Goal: Task Accomplishment & Management: Manage account settings

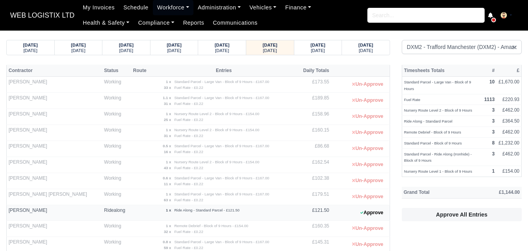
select select "1"
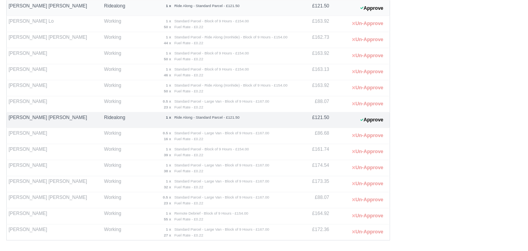
scroll to position [65, 0]
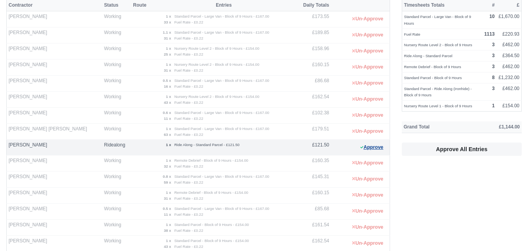
click at [380, 150] on button "Approve" at bounding box center [372, 147] width 32 height 11
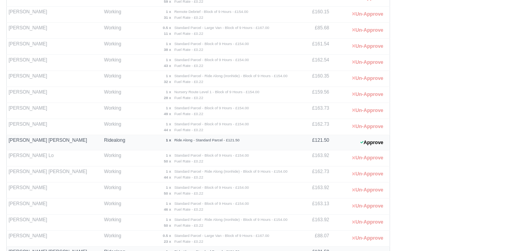
scroll to position [261, 0]
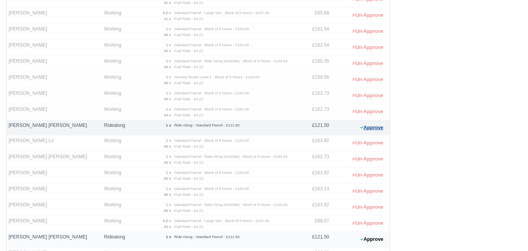
click at [373, 125] on button "Approve" at bounding box center [372, 127] width 32 height 11
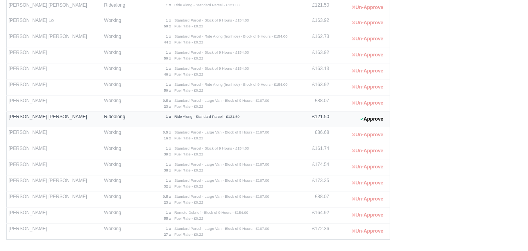
scroll to position [391, 0]
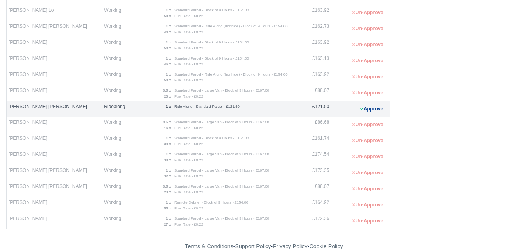
click at [368, 109] on button "Approve" at bounding box center [372, 108] width 32 height 11
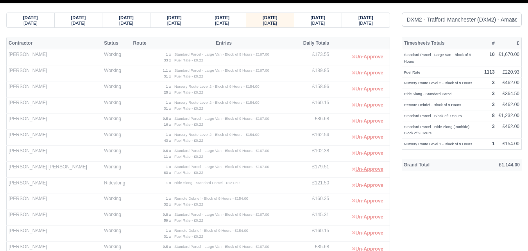
scroll to position [0, 0]
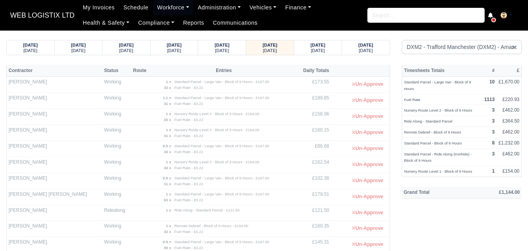
click at [321, 55] on div "10/09/2025 Wednesday 11/09/2025 Thursday 12/09/2025 Friday" at bounding box center [198, 47] width 384 height 15
click at [321, 50] on small "Tuesday" at bounding box center [318, 50] width 14 height 5
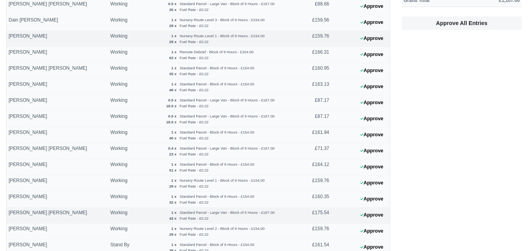
scroll to position [326, 0]
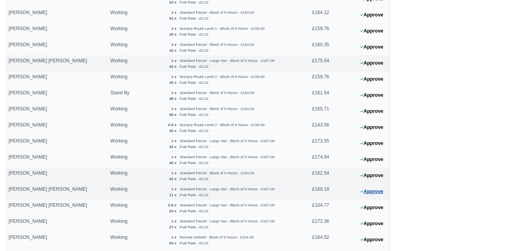
click at [366, 194] on button "Approve" at bounding box center [372, 191] width 32 height 11
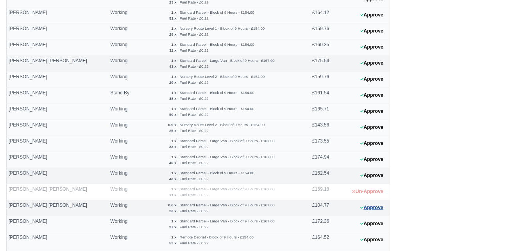
click at [362, 209] on icon at bounding box center [362, 207] width 3 height 5
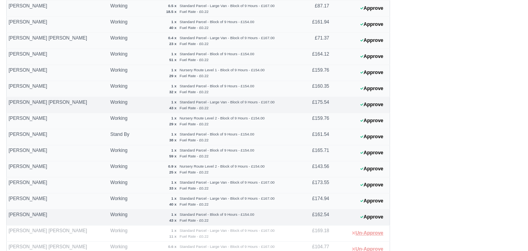
scroll to position [261, 0]
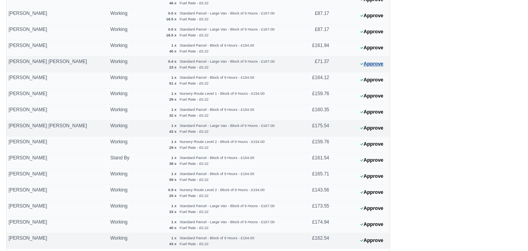
click at [367, 61] on button "Approve" at bounding box center [372, 63] width 32 height 11
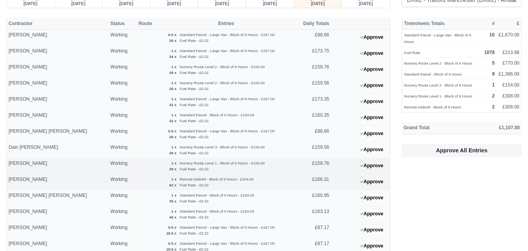
scroll to position [0, 0]
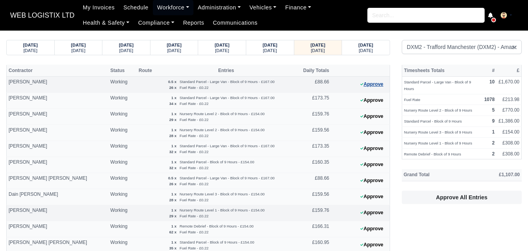
click at [387, 82] on button "Approve" at bounding box center [372, 84] width 32 height 11
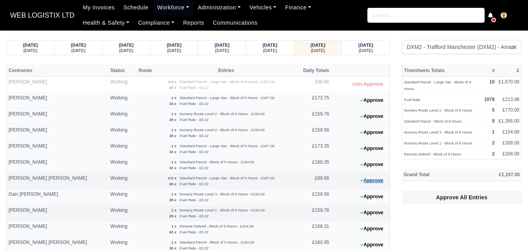
click at [370, 180] on button "Approve" at bounding box center [372, 180] width 32 height 11
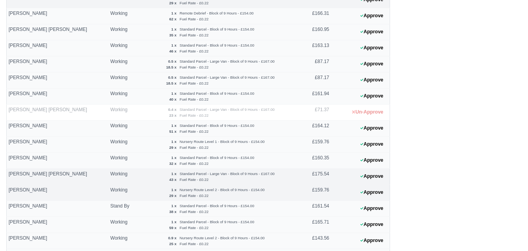
scroll to position [196, 0]
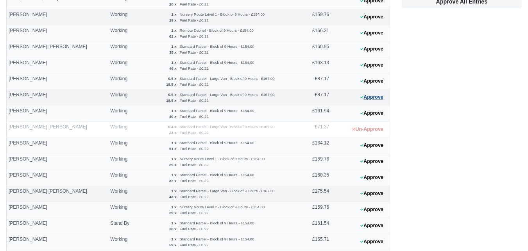
click at [380, 101] on button "Approve" at bounding box center [372, 97] width 32 height 11
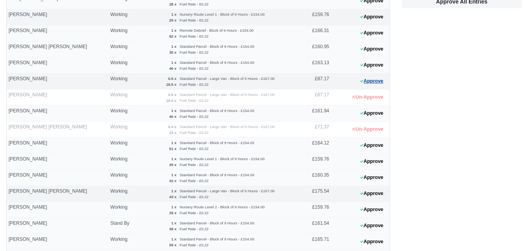
click at [367, 81] on button "Approve" at bounding box center [372, 80] width 32 height 11
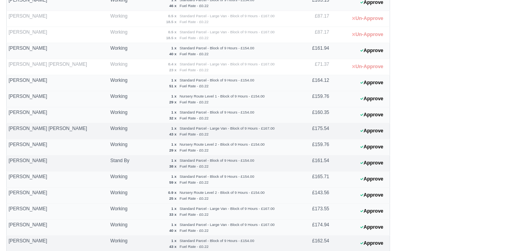
scroll to position [326, 0]
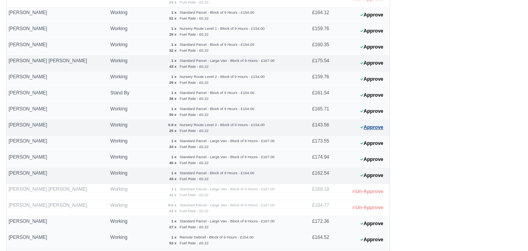
click at [377, 124] on button "Approve" at bounding box center [372, 127] width 32 height 11
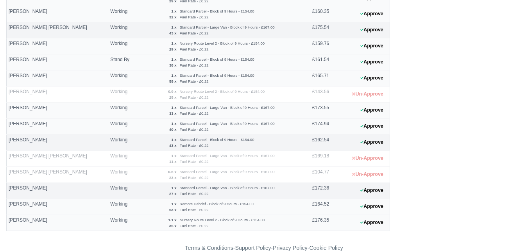
scroll to position [373, 0]
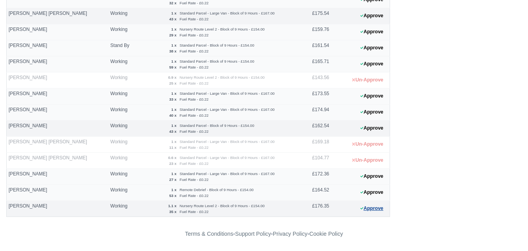
click at [372, 206] on button "Approve" at bounding box center [372, 208] width 32 height 11
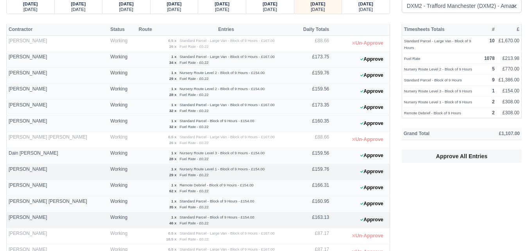
scroll to position [0, 0]
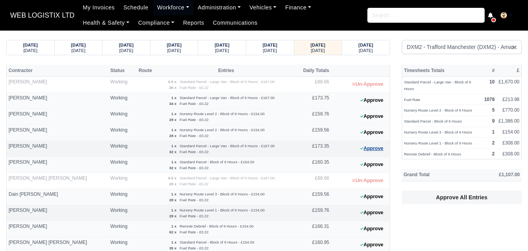
click at [375, 148] on button "Approve" at bounding box center [372, 148] width 32 height 11
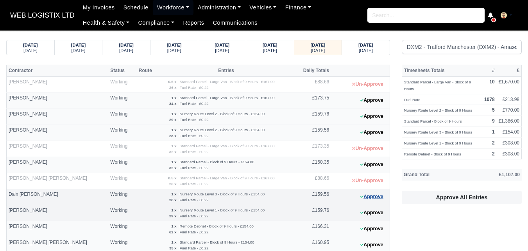
scroll to position [326, 0]
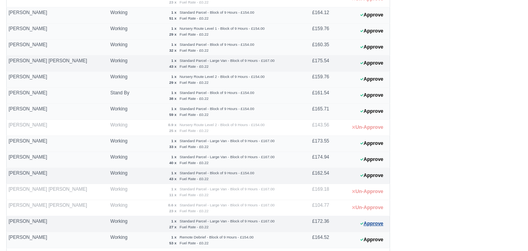
click at [365, 223] on button "Approve" at bounding box center [372, 223] width 32 height 11
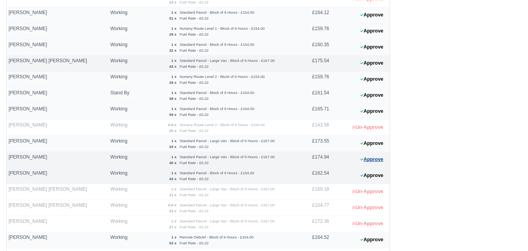
click at [377, 158] on button "Approve" at bounding box center [372, 159] width 32 height 11
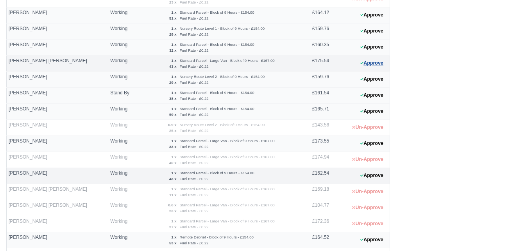
click at [361, 65] on icon at bounding box center [362, 63] width 3 height 5
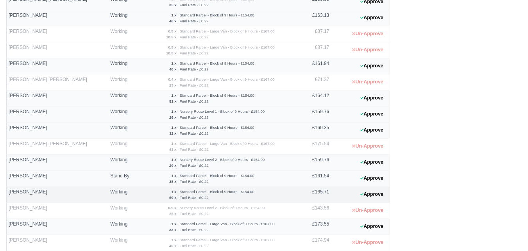
scroll to position [373, 0]
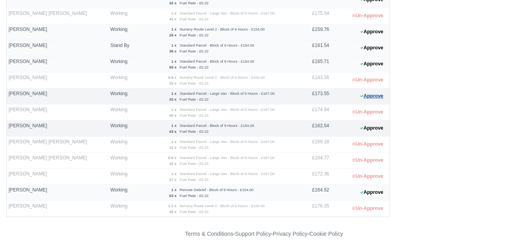
click at [370, 98] on button "Approve" at bounding box center [372, 95] width 32 height 11
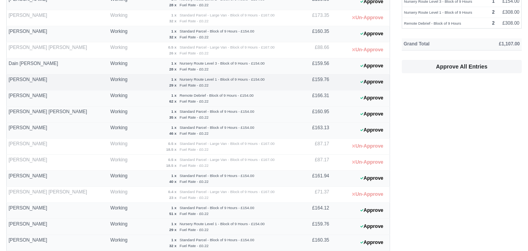
scroll to position [47, 0]
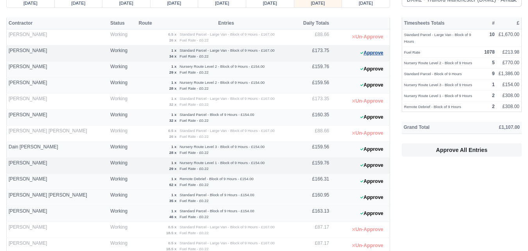
click at [374, 50] on button "Approve" at bounding box center [372, 52] width 32 height 11
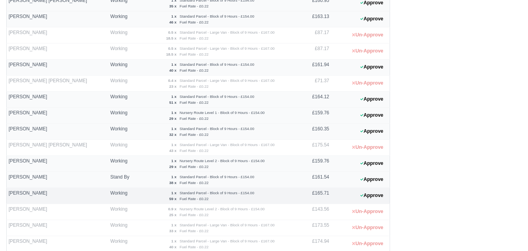
scroll to position [243, 0]
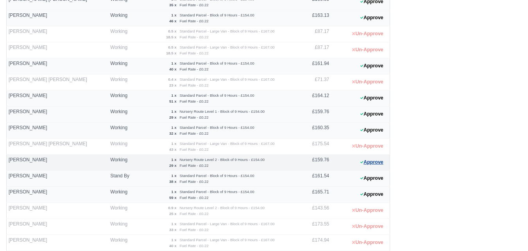
click at [377, 161] on button "Approve" at bounding box center [372, 161] width 32 height 11
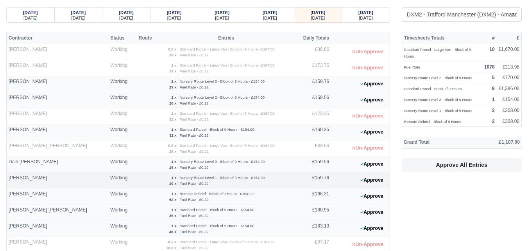
scroll to position [0, 0]
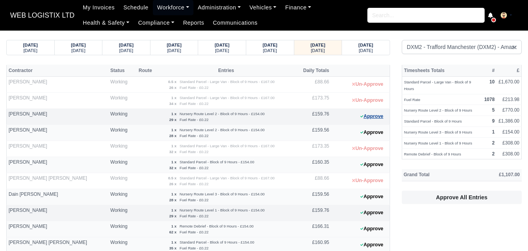
click at [370, 115] on button "Approve" at bounding box center [372, 116] width 32 height 11
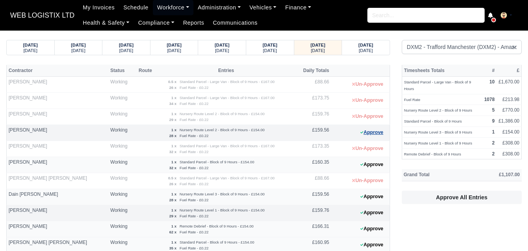
click at [380, 135] on button "Approve" at bounding box center [372, 132] width 32 height 11
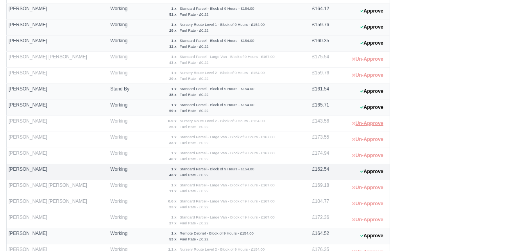
scroll to position [373, 0]
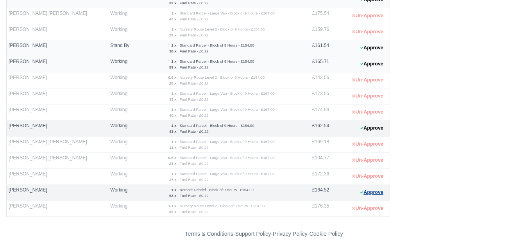
click at [378, 194] on button "Approve" at bounding box center [372, 192] width 32 height 11
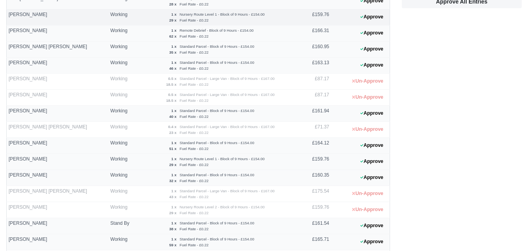
scroll to position [178, 0]
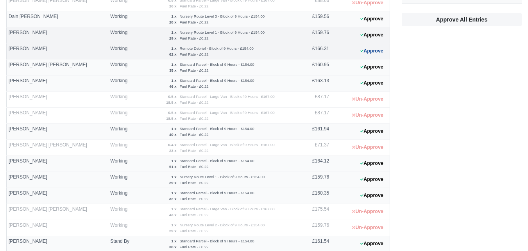
click at [367, 52] on button "Approve" at bounding box center [372, 50] width 32 height 11
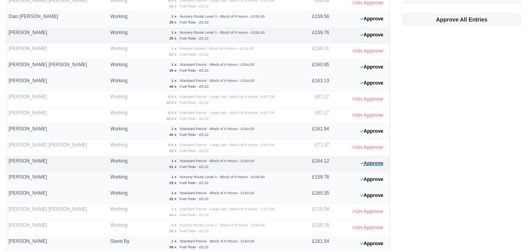
click at [364, 160] on button "Approve" at bounding box center [372, 163] width 32 height 11
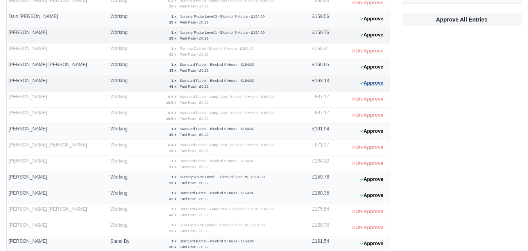
click at [372, 82] on button "Approve" at bounding box center [372, 82] width 32 height 11
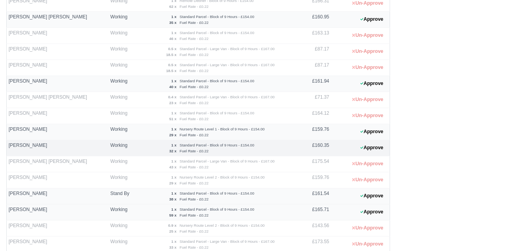
scroll to position [243, 0]
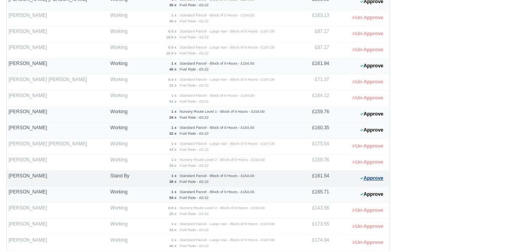
click at [362, 178] on icon at bounding box center [362, 178] width 3 height 2
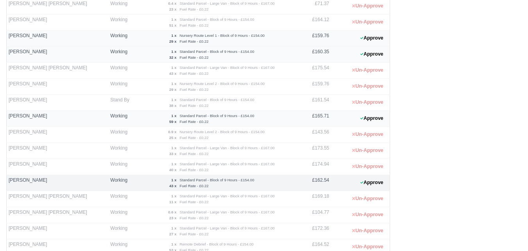
scroll to position [373, 0]
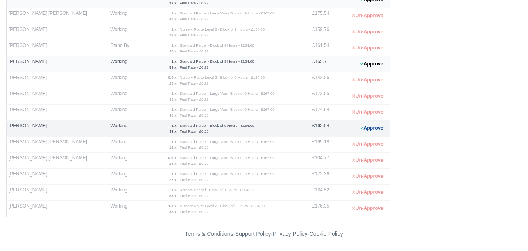
click at [370, 127] on button "Approve" at bounding box center [372, 127] width 32 height 11
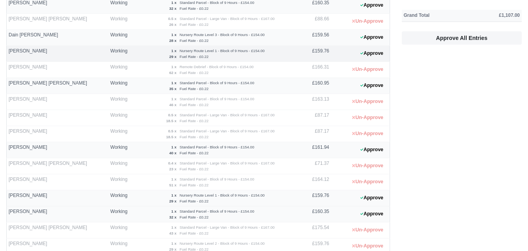
scroll to position [47, 0]
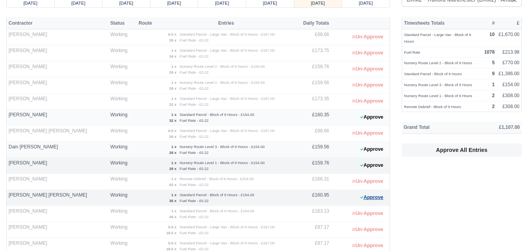
click at [359, 200] on button "Approve" at bounding box center [372, 197] width 32 height 11
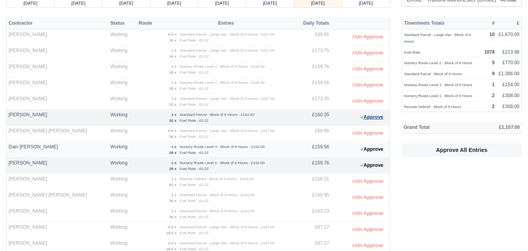
click at [364, 115] on button "Approve" at bounding box center [372, 116] width 32 height 11
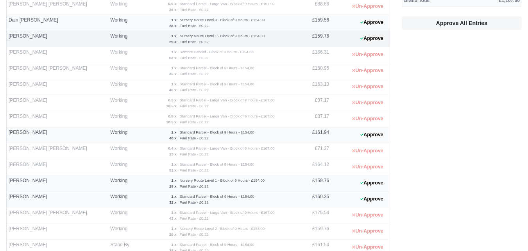
scroll to position [243, 0]
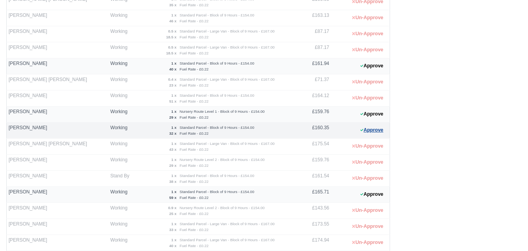
click at [383, 133] on button "Approve" at bounding box center [372, 129] width 32 height 11
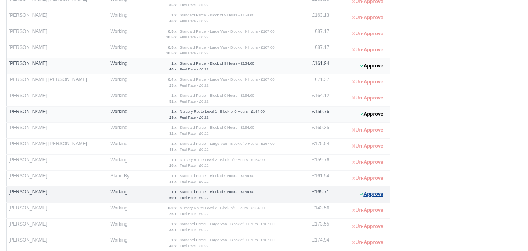
click at [358, 193] on button "Approve" at bounding box center [372, 193] width 32 height 11
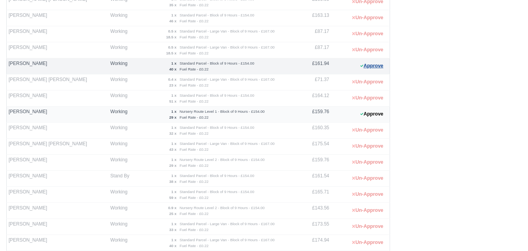
click at [367, 67] on button "Approve" at bounding box center [372, 65] width 32 height 11
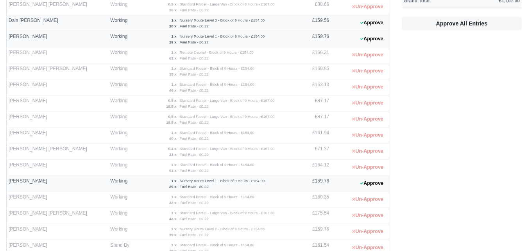
scroll to position [47, 0]
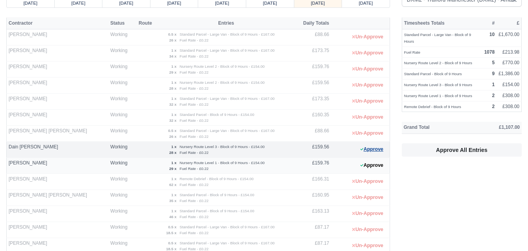
click at [360, 152] on button "Approve" at bounding box center [372, 149] width 32 height 11
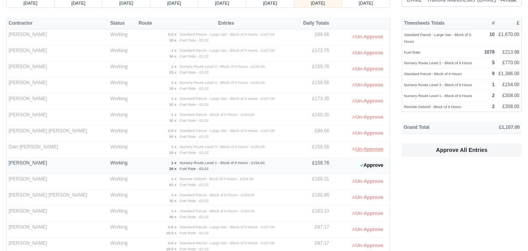
click at [360, 152] on button "Un-Approve" at bounding box center [367, 149] width 39 height 11
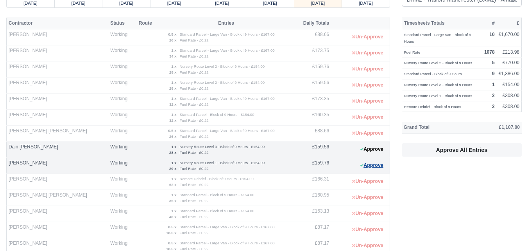
click at [372, 162] on button "Approve" at bounding box center [372, 165] width 32 height 11
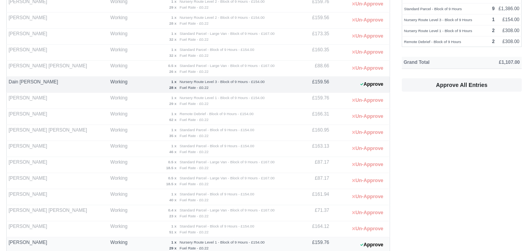
scroll to position [178, 0]
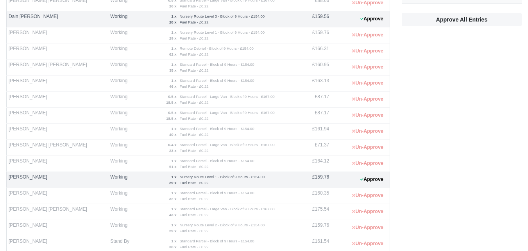
click at [368, 187] on 1758102913 "Approve" at bounding box center [360, 180] width 59 height 16
click at [368, 178] on button "Approve" at bounding box center [372, 179] width 32 height 11
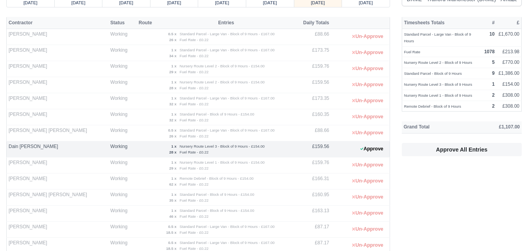
scroll to position [47, 0]
click at [387, 146] on button "Approve" at bounding box center [372, 149] width 32 height 11
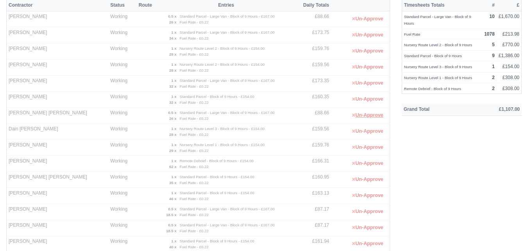
scroll to position [0, 0]
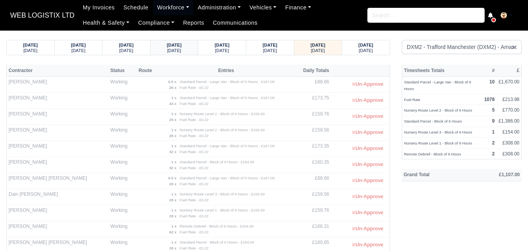
click at [187, 48] on div "Saturday" at bounding box center [174, 49] width 33 height 5
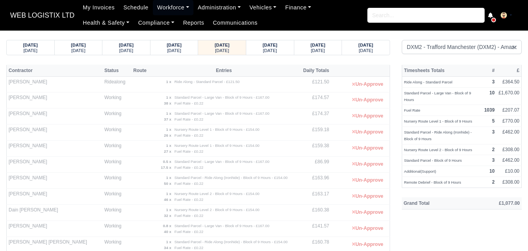
click at [167, 39] on body "WEB LOGISTIX LTD My Invoices Schedule Workforce Manpower Expiring Documents Lea…" at bounding box center [264, 125] width 528 height 251
click at [169, 41] on div "12/09/2025 Friday" at bounding box center [174, 47] width 36 height 14
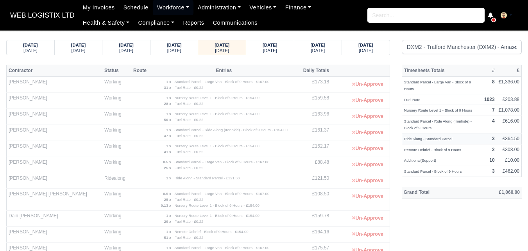
click at [441, 136] on small "Ride Along - Standard Parcel" at bounding box center [428, 138] width 48 height 4
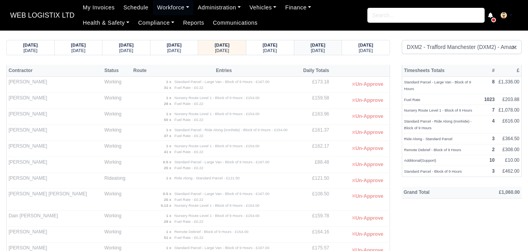
click at [319, 53] on small "Sunday" at bounding box center [318, 50] width 14 height 5
click at [370, 52] on small "Monday" at bounding box center [366, 50] width 14 height 5
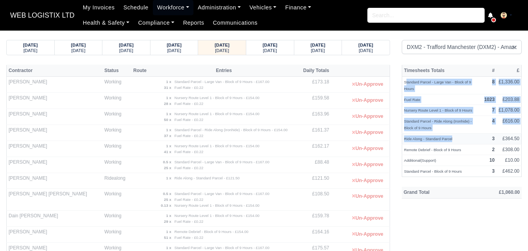
drag, startPoint x: 406, startPoint y: 83, endPoint x: 479, endPoint y: 136, distance: 91.0
click at [479, 136] on tbody "Standard Parcel - Large Van - Block of 9 Hours 8 £1,336.00 Fuel Rate 1023 £203.…" at bounding box center [462, 127] width 120 height 100
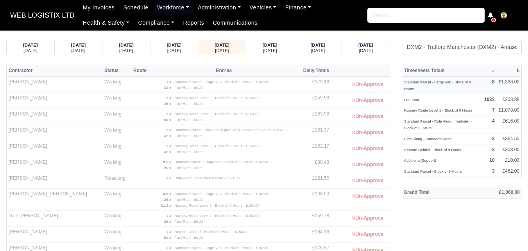
click at [404, 81] on small "Standard Parcel - Large Van - Block of 9 Hours" at bounding box center [437, 85] width 67 height 11
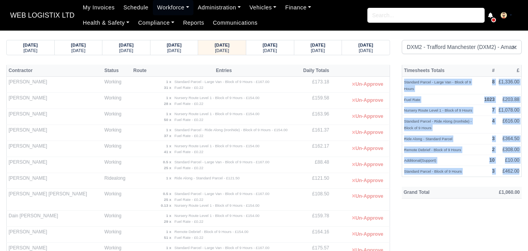
drag, startPoint x: 404, startPoint y: 81, endPoint x: 524, endPoint y: 190, distance: 162.5
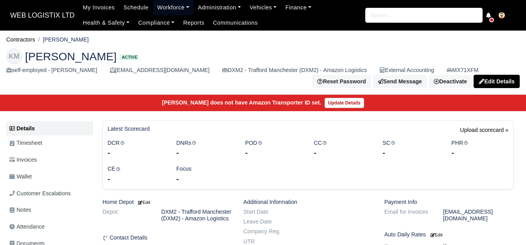
click at [167, 7] on link "Workforce" at bounding box center [173, 7] width 41 height 15
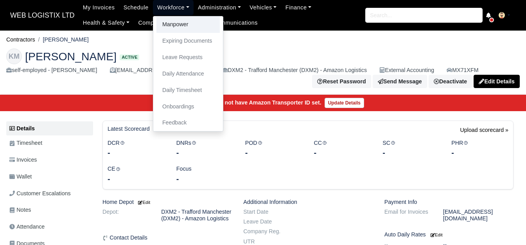
click at [169, 25] on link "Manpower" at bounding box center [187, 24] width 63 height 16
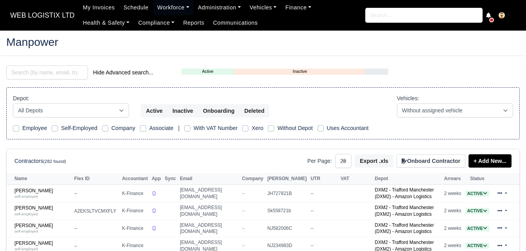
select select "25"
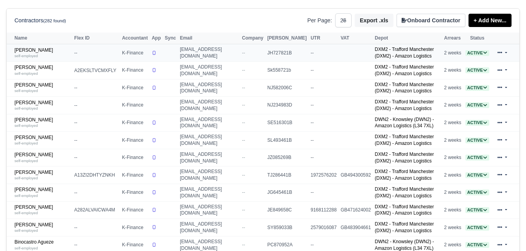
scroll to position [261, 0]
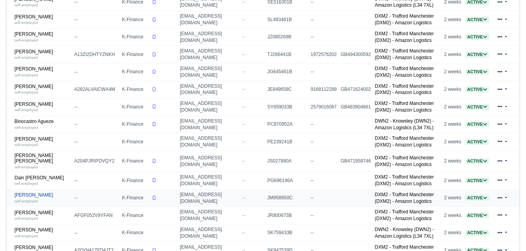
click at [34, 203] on link "David Michael Wheeldon self-employed" at bounding box center [42, 197] width 56 height 11
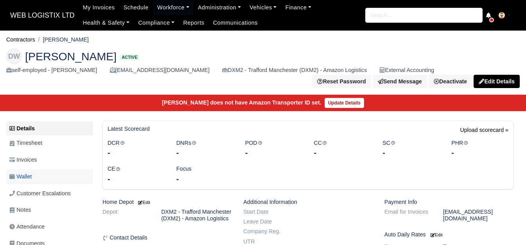
click at [27, 181] on span "Wallet" at bounding box center [20, 176] width 22 height 9
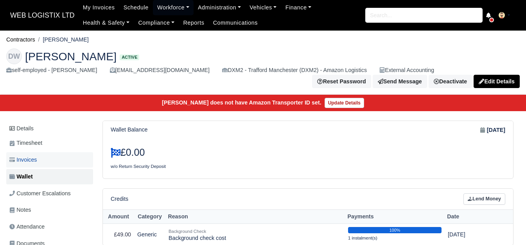
click at [40, 162] on link "Invoices" at bounding box center [49, 159] width 87 height 15
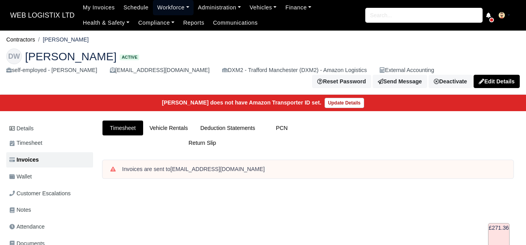
drag, startPoint x: 153, startPoint y: 2, endPoint x: 161, endPoint y: 11, distance: 12.5
click at [153, 2] on link "Workforce" at bounding box center [173, 7] width 41 height 15
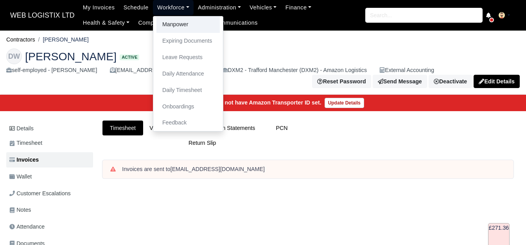
click at [165, 23] on link "Manpower" at bounding box center [187, 24] width 63 height 16
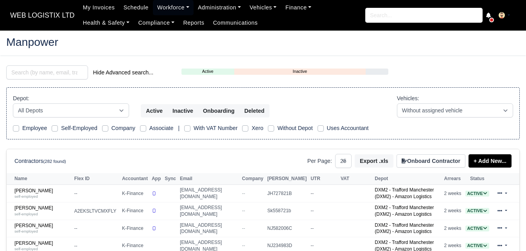
select select "25"
click at [51, 69] on input "search" at bounding box center [47, 72] width 82 height 14
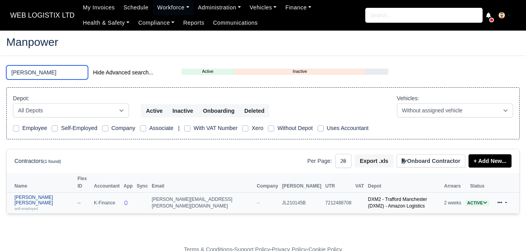
type input "[PERSON_NAME]"
click at [40, 205] on div "self-employed" at bounding box center [43, 207] width 59 height 5
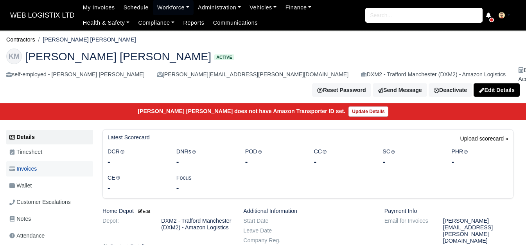
click at [38, 163] on link "Invoices" at bounding box center [49, 168] width 87 height 15
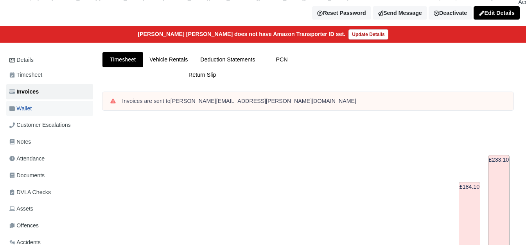
scroll to position [65, 0]
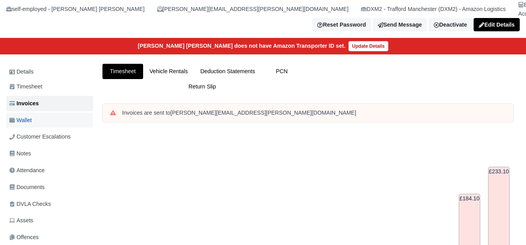
click at [59, 118] on link "Wallet" at bounding box center [49, 120] width 87 height 15
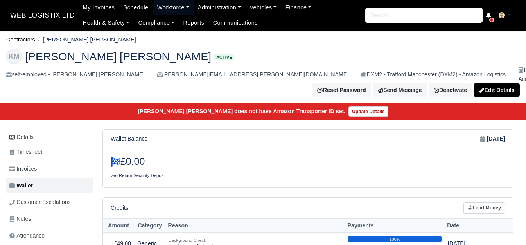
drag, startPoint x: 167, startPoint y: 6, endPoint x: 168, endPoint y: 16, distance: 10.7
click at [167, 6] on link "Workforce" at bounding box center [173, 7] width 41 height 15
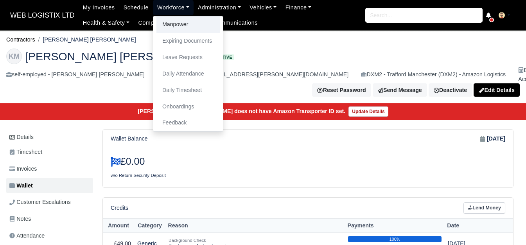
click at [168, 20] on link "Manpower" at bounding box center [187, 24] width 63 height 16
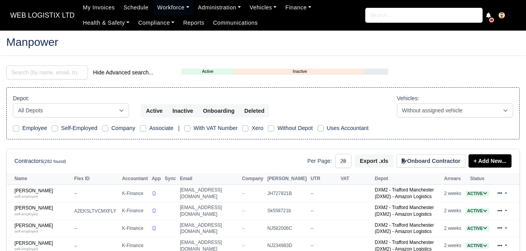
select select "25"
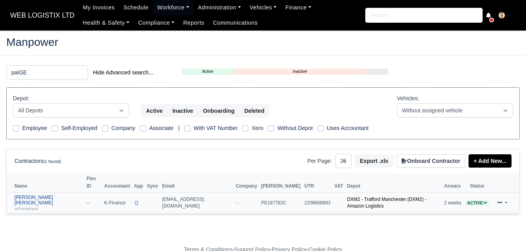
type input "paIGE"
click at [31, 206] on small "self-employed" at bounding box center [25, 208] width 23 height 4
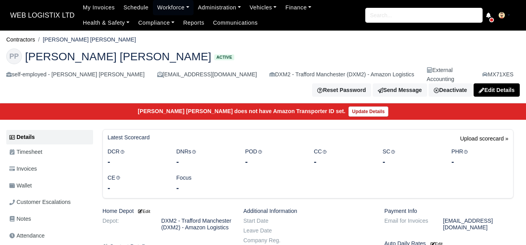
click at [23, 181] on span "Wallet" at bounding box center [20, 185] width 22 height 9
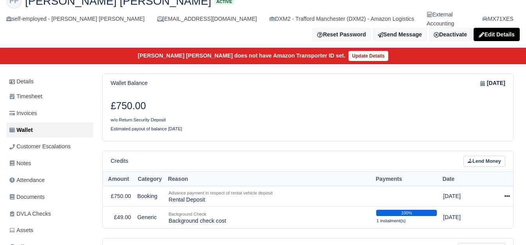
scroll to position [65, 0]
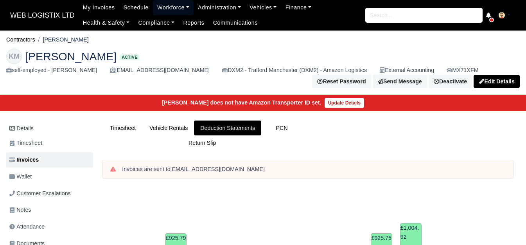
click at [155, 8] on link "Workforce" at bounding box center [173, 7] width 41 height 15
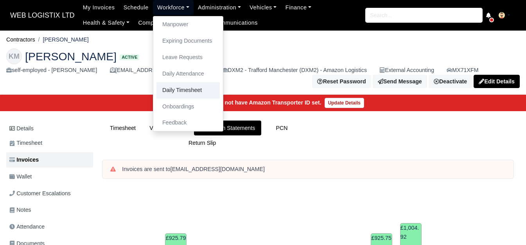
click at [162, 90] on link "Daily Timesheet" at bounding box center [187, 90] width 63 height 16
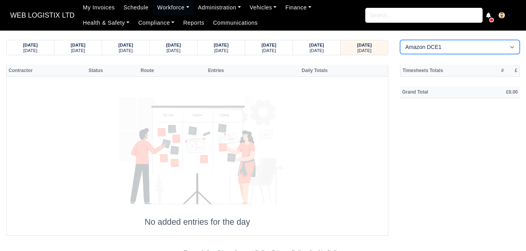
drag, startPoint x: 435, startPoint y: 47, endPoint x: 432, endPoint y: 53, distance: 6.6
click at [435, 47] on select "Amazon DCE1 DWN2 - [GEOGRAPHIC_DATA] (DWN2) - Amazon Logistics (L34 7XL) DXM2 -…" at bounding box center [460, 47] width 120 height 14
select select "1"
click at [400, 40] on select "Amazon DCE1 DWN2 - Knowsley (DWN2) - Amazon Logistics (L34 7XL) DXM2 - Trafford…" at bounding box center [460, 47] width 120 height 14
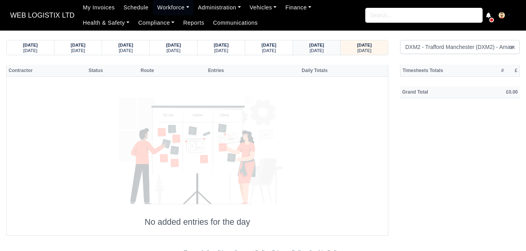
click at [327, 48] on div "Tuesday" at bounding box center [316, 49] width 32 height 5
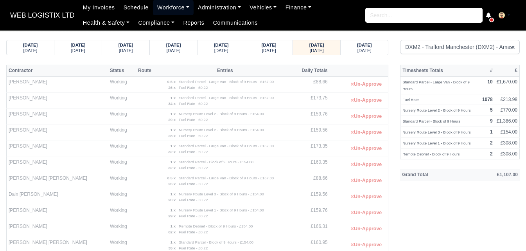
click at [168, 7] on link "Workforce" at bounding box center [173, 7] width 41 height 15
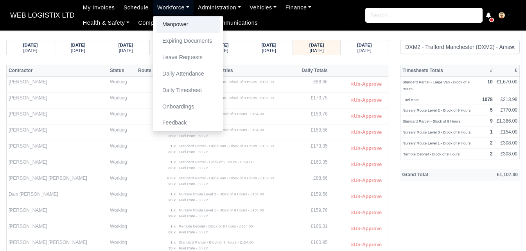
click at [170, 22] on link "Manpower" at bounding box center [187, 24] width 63 height 16
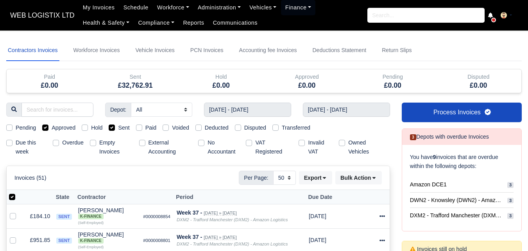
select select "50"
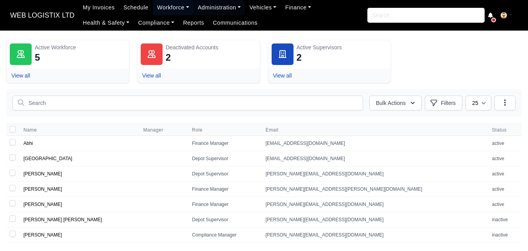
click at [170, 12] on link "Workforce" at bounding box center [173, 7] width 41 height 15
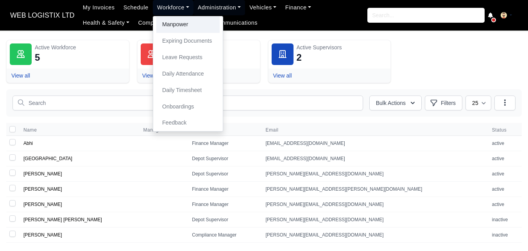
click at [182, 21] on link "Manpower" at bounding box center [187, 24] width 63 height 16
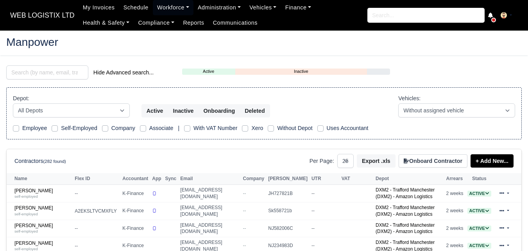
select select "25"
click at [54, 66] on input "search" at bounding box center [47, 72] width 82 height 14
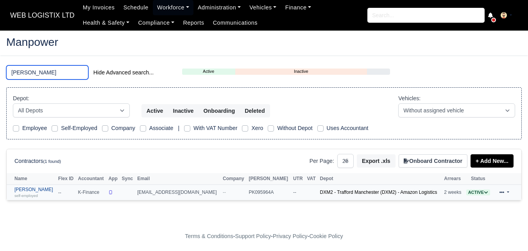
type input "[PERSON_NAME]"
click at [41, 192] on link "[PERSON_NAME] self-employed" at bounding box center [34, 192] width 40 height 11
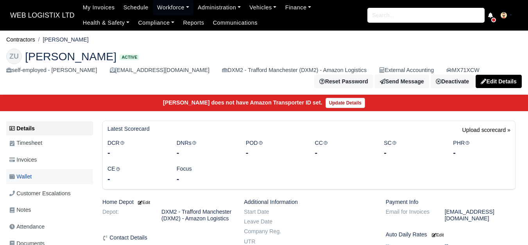
click at [34, 178] on link "Wallet" at bounding box center [49, 176] width 87 height 15
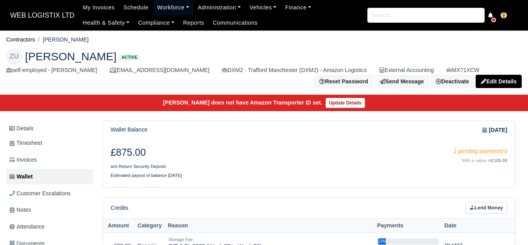
click at [177, 11] on link "Workforce" at bounding box center [173, 7] width 41 height 15
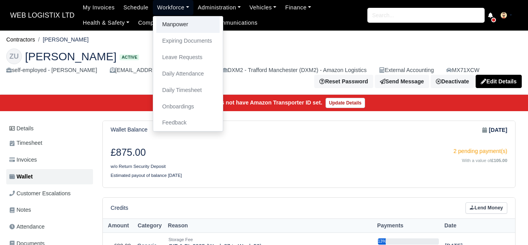
click at [186, 22] on link "Manpower" at bounding box center [187, 24] width 63 height 16
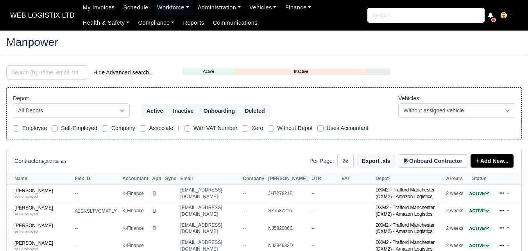
select select "25"
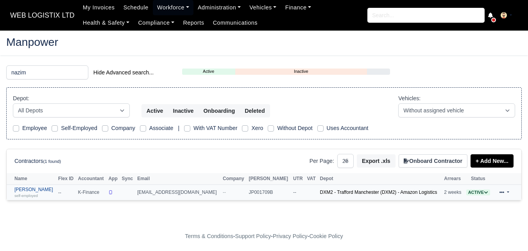
type input "nazim"
click at [31, 195] on small "self-employed" at bounding box center [25, 195] width 23 height 4
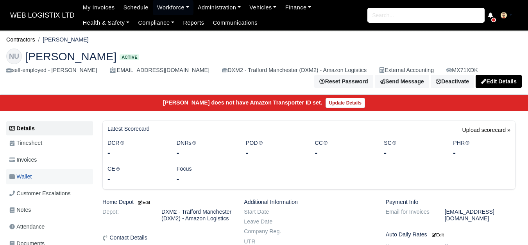
click at [28, 175] on span "Wallet" at bounding box center [20, 176] width 22 height 9
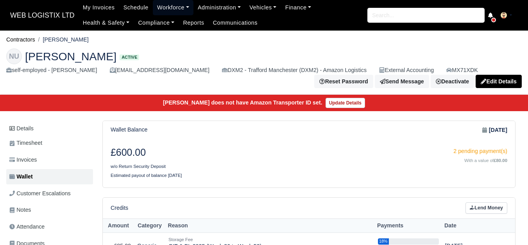
click at [165, 12] on link "Workforce" at bounding box center [173, 7] width 41 height 15
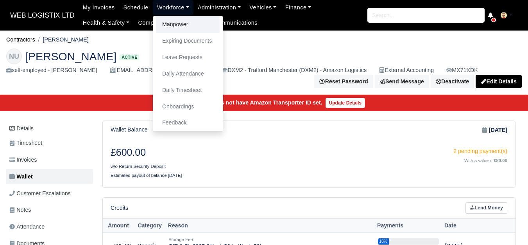
click at [165, 22] on link "Manpower" at bounding box center [187, 24] width 63 height 16
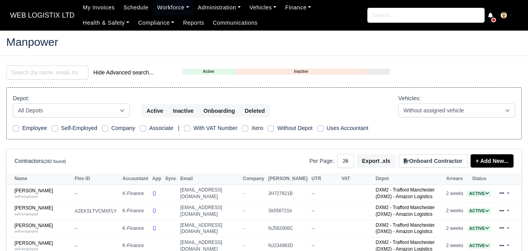
select select "25"
click at [52, 76] on input "[PERSON_NAME]" at bounding box center [47, 72] width 82 height 14
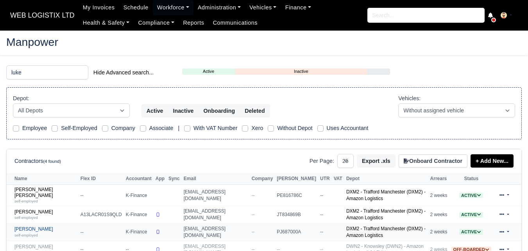
type input "luke"
click at [32, 226] on link "Luke Weir self-employed" at bounding box center [45, 231] width 62 height 11
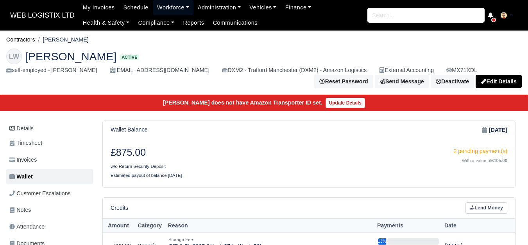
click at [169, 7] on link "Workforce" at bounding box center [173, 7] width 41 height 15
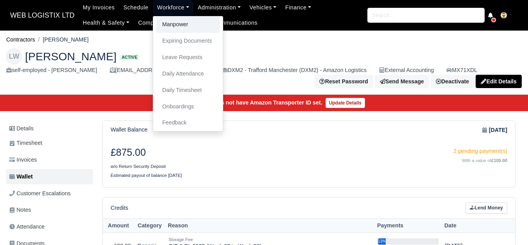
click at [174, 17] on link "Manpower" at bounding box center [187, 24] width 63 height 16
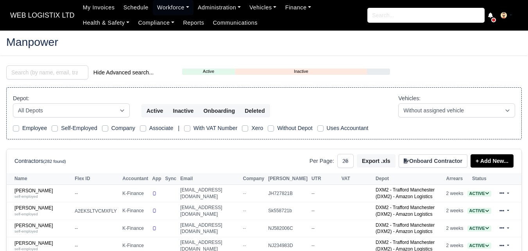
select select "25"
click at [22, 246] on div "self-employed" at bounding box center [42, 248] width 56 height 5
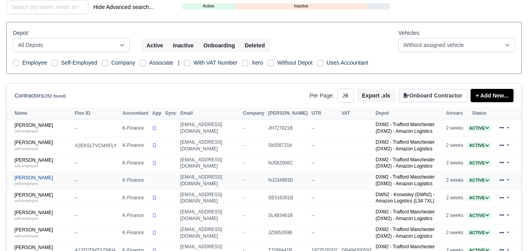
scroll to position [65, 0]
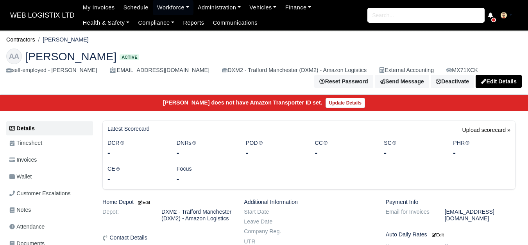
click at [22, 180] on span "Wallet" at bounding box center [20, 176] width 22 height 9
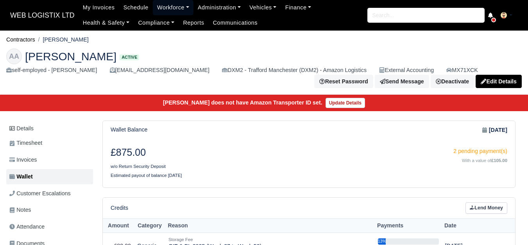
click at [170, 6] on link "Workforce" at bounding box center [173, 7] width 41 height 15
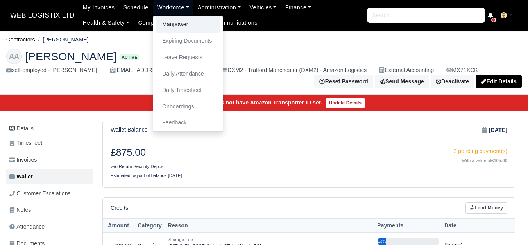
click at [166, 23] on link "Manpower" at bounding box center [187, 24] width 63 height 16
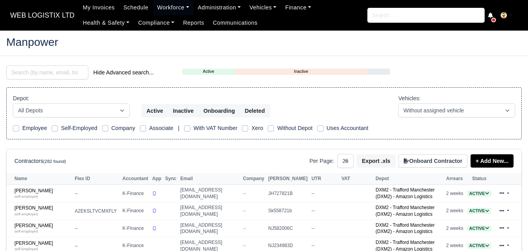
select select "25"
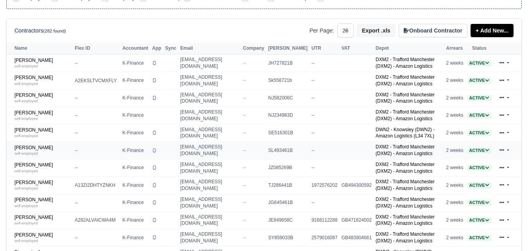
scroll to position [130, 0]
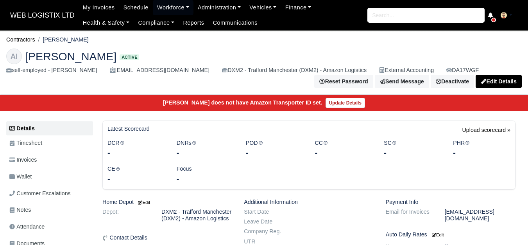
click at [23, 176] on span "Wallet" at bounding box center [20, 176] width 22 height 9
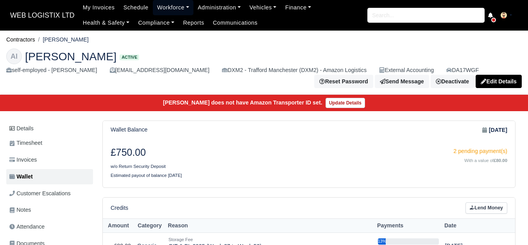
click at [170, 8] on link "Workforce" at bounding box center [173, 7] width 41 height 15
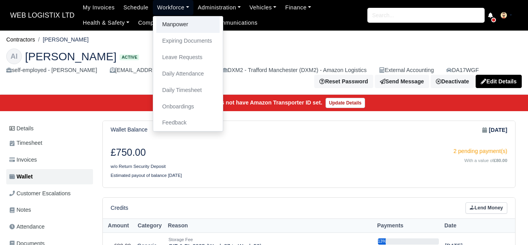
click at [173, 26] on link "Manpower" at bounding box center [187, 24] width 63 height 16
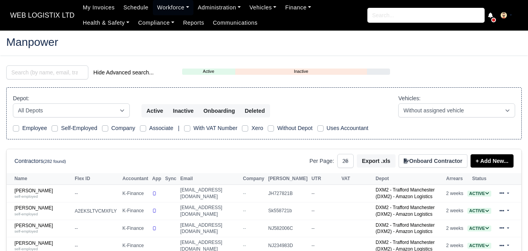
select select "25"
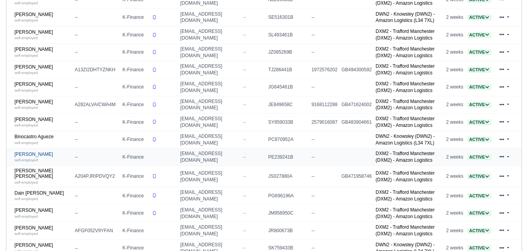
scroll to position [261, 0]
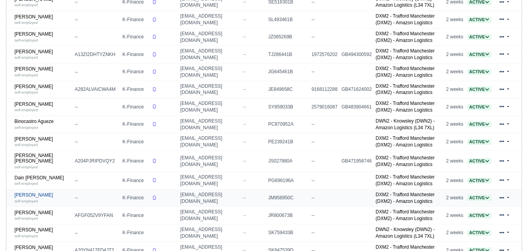
click at [38, 200] on link "David Michael Wheeldon self-employed" at bounding box center [42, 197] width 56 height 11
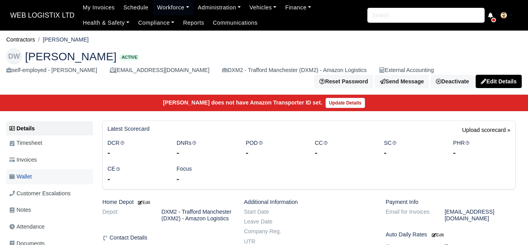
click at [32, 173] on span "Wallet" at bounding box center [20, 176] width 22 height 9
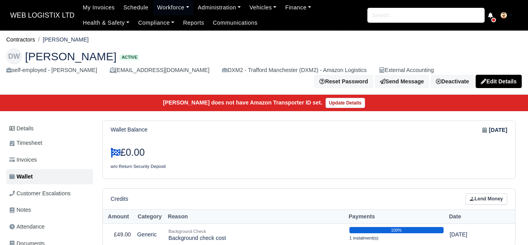
scroll to position [65, 0]
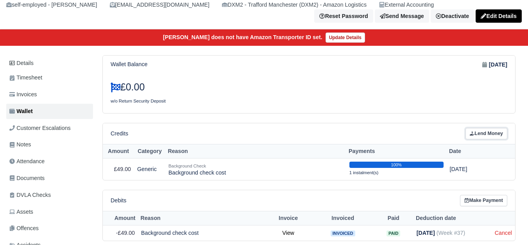
click at [493, 134] on link "Lend Money" at bounding box center [487, 133] width 42 height 11
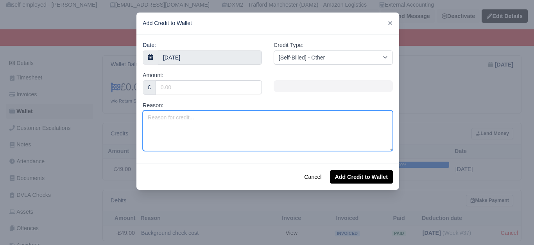
click at [224, 131] on textarea "Reason:" at bounding box center [268, 130] width 250 height 41
paste textarea "GIT & PL 2025 (Week 37 to Week 52)"
drag, startPoint x: 199, startPoint y: 117, endPoint x: 203, endPoint y: 118, distance: 3.9
click at [203, 118] on textarea "GIT & PL 2025 (Week 37 to Week 52)" at bounding box center [268, 130] width 250 height 41
drag, startPoint x: 154, startPoint y: 118, endPoint x: 169, endPoint y: 118, distance: 14.5
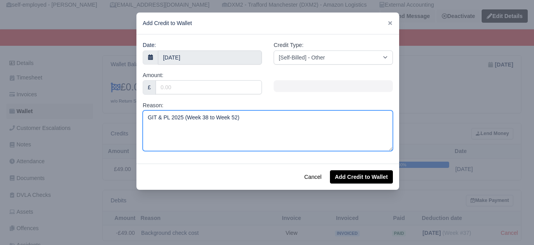
click at [169, 118] on textarea "GIT & PL 2025 (Week 38 to Week 52)" at bounding box center [268, 130] width 250 height 41
click at [161, 118] on textarea "GIT & PL 2025 (Week 38 to Week 52)" at bounding box center [268, 130] width 250 height 41
type textarea "PL 2025 (Week 38 to Week 52)"
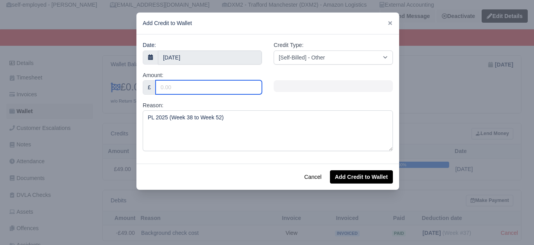
click at [226, 92] on input "Amount:" at bounding box center [209, 87] width 106 height 14
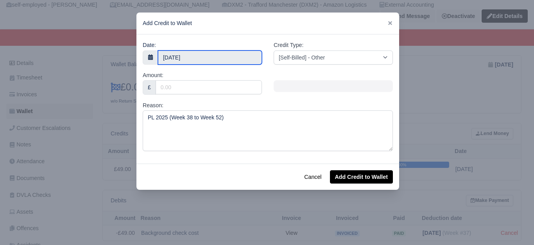
click at [210, 58] on body "WEB LOGISTIX LTD My Invoices Schedule Workforce Manpower Expiring Documents Lea…" at bounding box center [267, 57] width 534 height 245
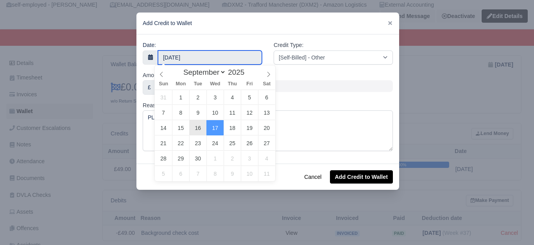
type input "16 September 2025"
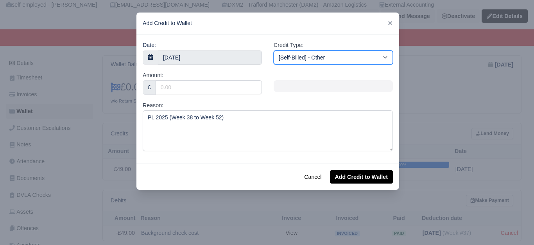
click at [293, 59] on select "[Self-Billed] - Other [Self-Billed] - Negative Invoice [Self-Billed] - Keychain…" at bounding box center [333, 57] width 119 height 14
select select "storage_fee"
click at [274, 50] on select "[Self-Billed] - Other [Self-Billed] - Negative Invoice [Self-Billed] - Keychain…" at bounding box center [333, 57] width 119 height 14
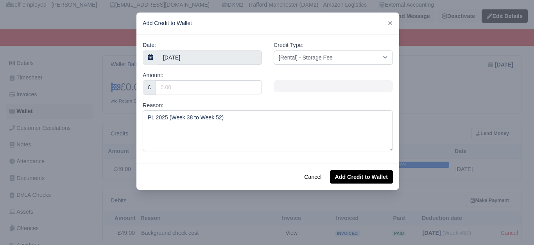
click at [251, 109] on div "Reason: PL 2025 (Week 38 to Week 52)" at bounding box center [268, 126] width 250 height 50
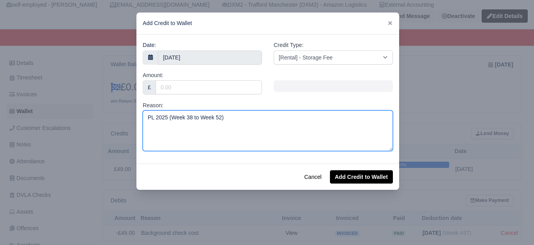
click at [239, 123] on textarea "PL 2025 (Week 38 to Week 52)" at bounding box center [268, 130] width 250 height 41
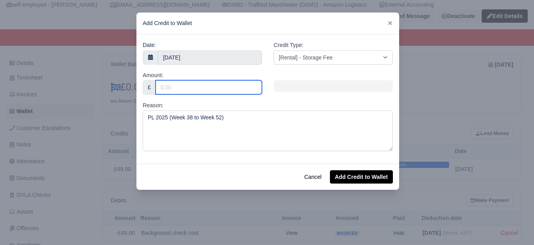
click at [212, 90] on input "Amount:" at bounding box center [209, 87] width 106 height 14
type input "75"
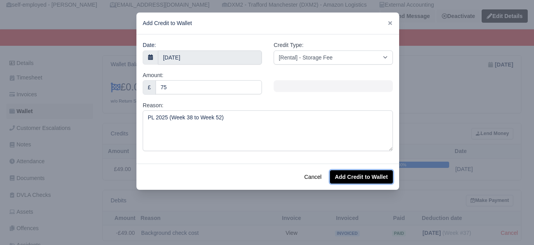
click at [364, 178] on button "Add Credit to Wallet" at bounding box center [361, 176] width 63 height 13
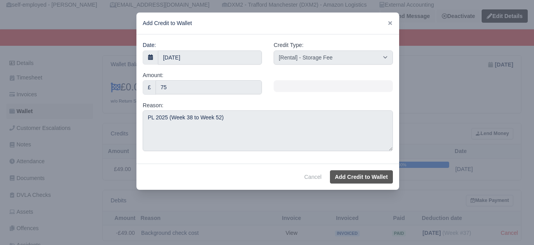
select select "other"
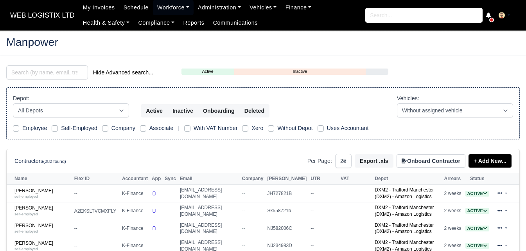
select select "25"
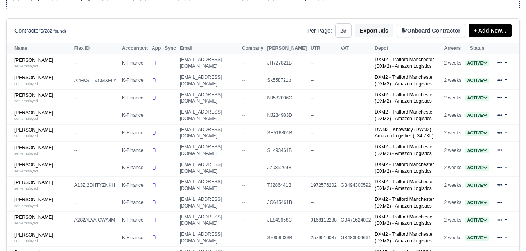
scroll to position [130, 0]
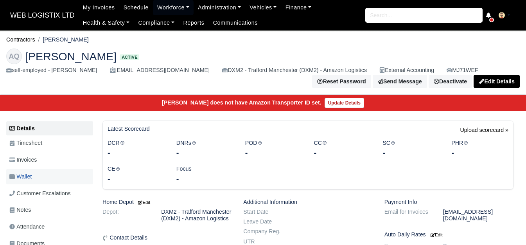
click at [34, 179] on link "Wallet" at bounding box center [49, 176] width 87 height 15
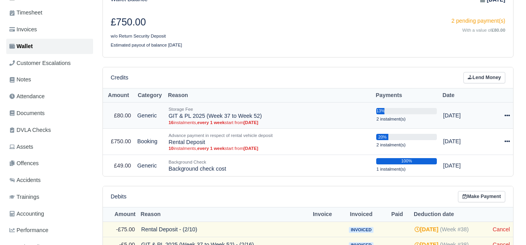
scroll to position [130, 0]
drag, startPoint x: 169, startPoint y: 116, endPoint x: 269, endPoint y: 115, distance: 99.7
click at [269, 115] on td "Storage Fee GIT & PL 2025 (Week 37 to Week 52) 16 instalments, every 1 week sta…" at bounding box center [269, 115] width 208 height 26
copy td "GIT & PL 2025 (Week 37 to Week 52)"
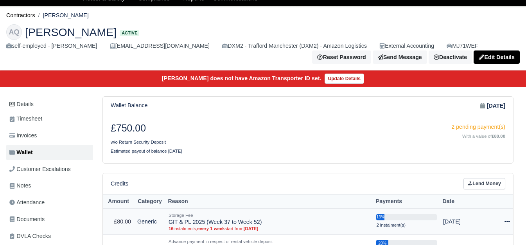
scroll to position [0, 0]
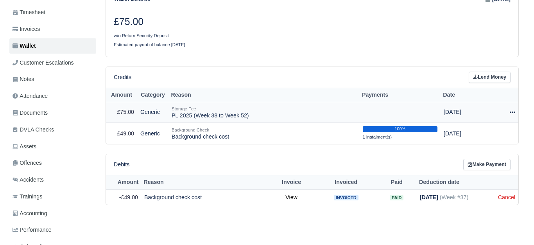
scroll to position [131, 0]
click at [509, 116] on div at bounding box center [502, 112] width 21 height 9
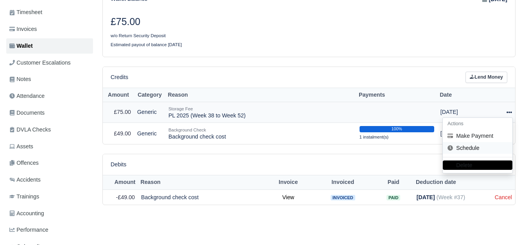
click at [492, 145] on link "Schedule" at bounding box center [478, 148] width 70 height 12
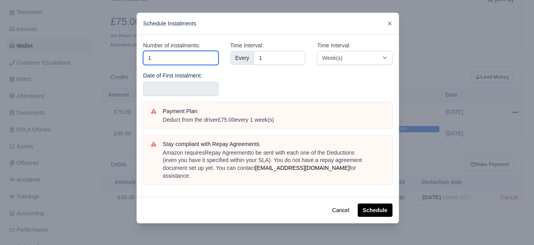
click at [163, 54] on input "1" at bounding box center [180, 58] width 75 height 14
type input "15"
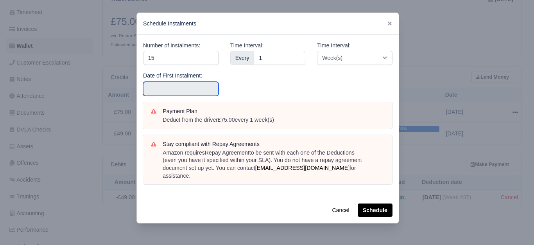
click at [162, 88] on input "text" at bounding box center [180, 89] width 75 height 14
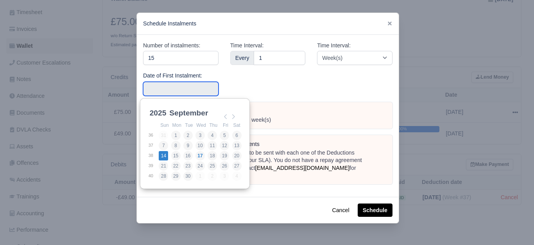
type input "2025-09-14"
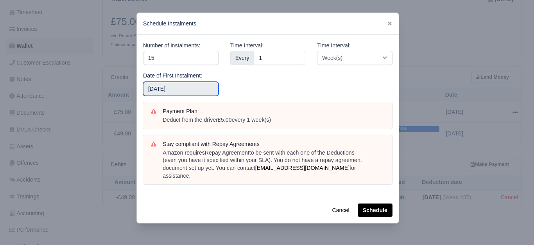
click at [183, 84] on input "2025-09-14" at bounding box center [180, 89] width 75 height 14
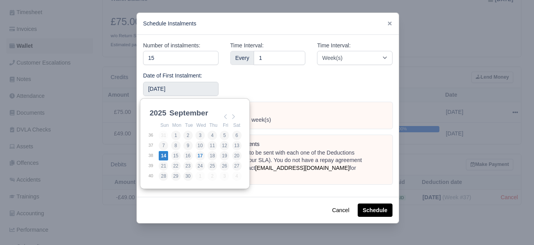
click at [276, 84] on div "Time Interval: Every 1" at bounding box center [267, 71] width 87 height 61
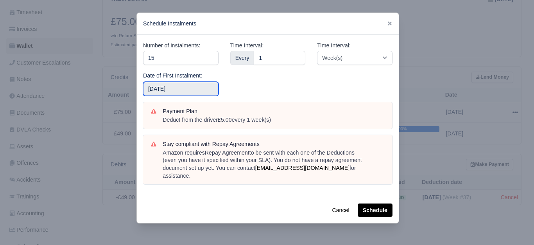
click at [186, 94] on input "2025-09-14" at bounding box center [180, 89] width 75 height 14
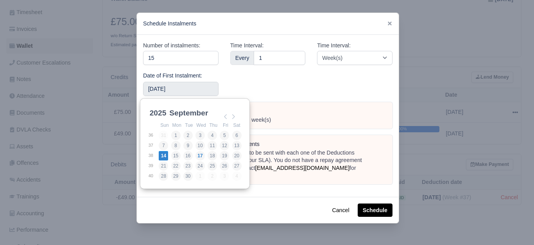
click at [308, 91] on div "Time Interval: Every 1" at bounding box center [267, 71] width 87 height 61
click at [193, 91] on input "2025-09-14" at bounding box center [180, 89] width 75 height 14
click at [274, 91] on div "Time Interval: Every 1" at bounding box center [267, 71] width 87 height 61
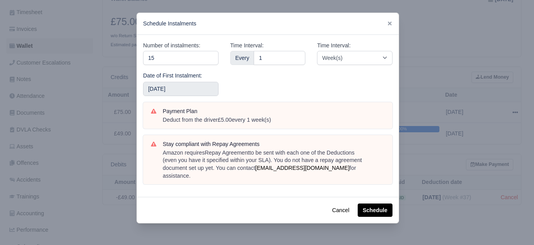
drag, startPoint x: 196, startPoint y: 82, endPoint x: 187, endPoint y: 91, distance: 13.3
click at [195, 83] on div "Date of First Instalment: 2025-09-14" at bounding box center [180, 83] width 75 height 25
click at [187, 91] on input "2025-09-14" at bounding box center [180, 89] width 75 height 14
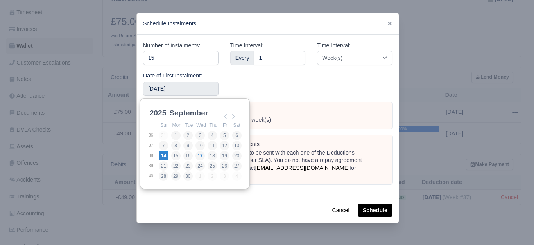
click at [253, 84] on div "Time Interval: Every 1" at bounding box center [267, 71] width 87 height 61
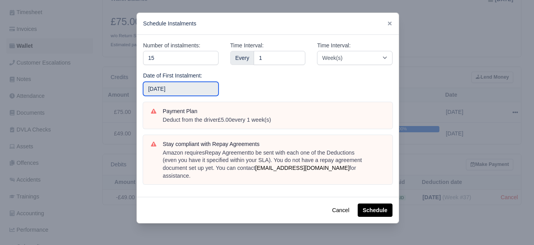
click at [176, 93] on input "2025-09-14" at bounding box center [180, 89] width 75 height 14
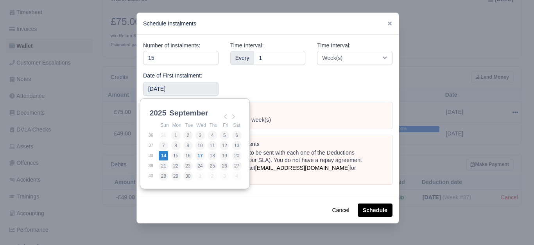
click at [289, 87] on div "Time Interval: Every 1" at bounding box center [267, 71] width 87 height 61
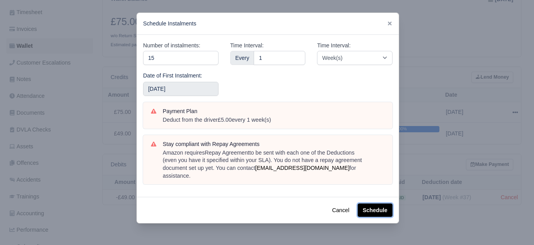
click at [366, 203] on button "Schedule" at bounding box center [375, 209] width 35 height 13
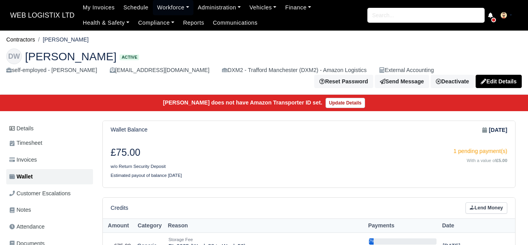
scroll to position [130, 0]
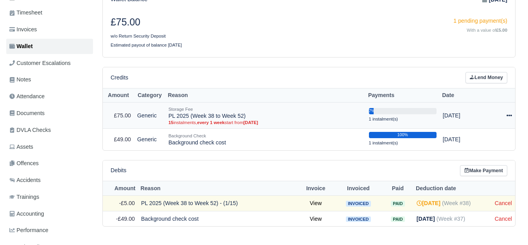
drag, startPoint x: 168, startPoint y: 122, endPoint x: 287, endPoint y: 129, distance: 118.7
click at [287, 129] on td "Storage Fee PL 2025 (Week 38 to Week 52) 15 instalments, every 1 week start fro…" at bounding box center [265, 115] width 201 height 26
click at [282, 168] on div "Debits Make Payment" at bounding box center [309, 170] width 397 height 11
click at [213, 146] on td "Background Check Background check cost" at bounding box center [265, 139] width 201 height 22
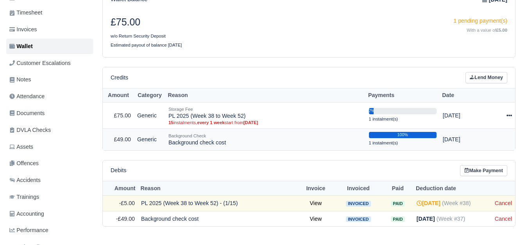
click at [213, 146] on td "Background Check Background check cost" at bounding box center [265, 139] width 201 height 22
click at [231, 185] on th "Reason" at bounding box center [217, 188] width 159 height 14
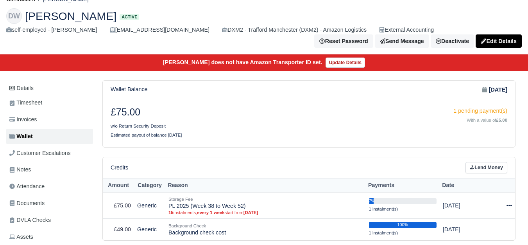
scroll to position [0, 0]
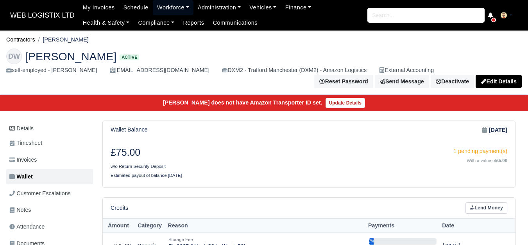
click at [178, 1] on link "Workforce" at bounding box center [173, 7] width 41 height 15
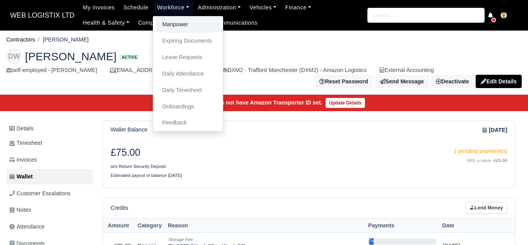
click at [176, 18] on link "Manpower" at bounding box center [187, 24] width 63 height 16
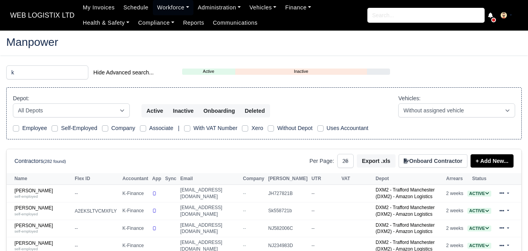
select select "25"
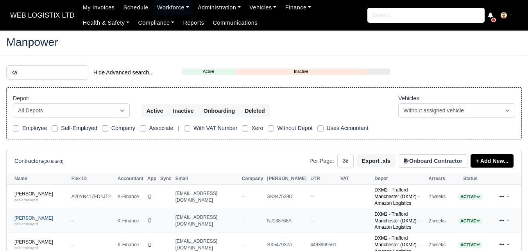
type input "ka"
click at [20, 221] on small "self-employed" at bounding box center [25, 223] width 23 height 4
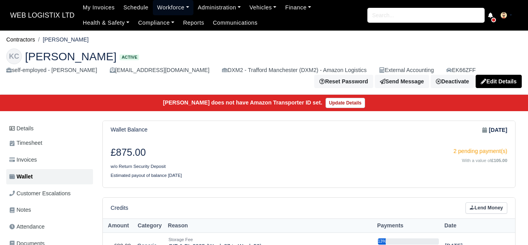
drag, startPoint x: 178, startPoint y: 5, endPoint x: 178, endPoint y: 14, distance: 9.0
click at [178, 5] on link "Workforce" at bounding box center [173, 7] width 41 height 15
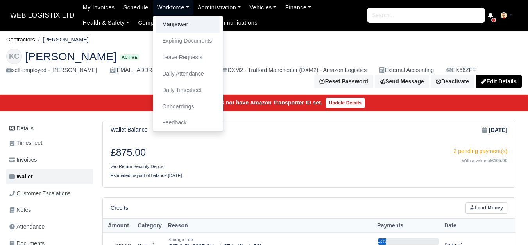
click at [175, 27] on link "Manpower" at bounding box center [187, 24] width 63 height 16
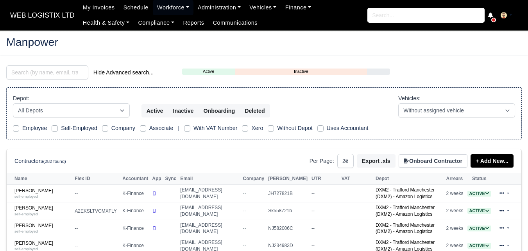
select select "25"
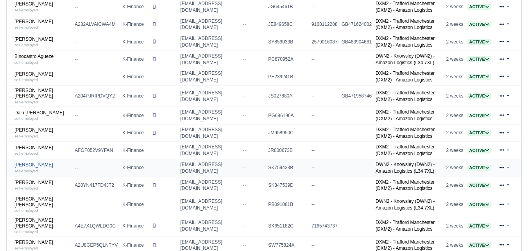
scroll to position [326, 0]
click at [26, 117] on link "Dain [PERSON_NAME] self-employed" at bounding box center [42, 115] width 56 height 11
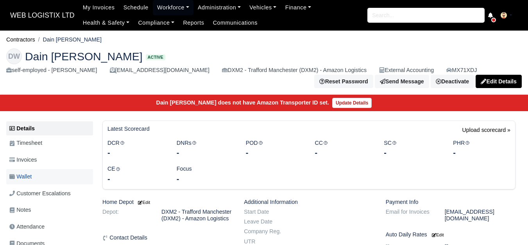
click at [39, 177] on link "Wallet" at bounding box center [49, 176] width 87 height 15
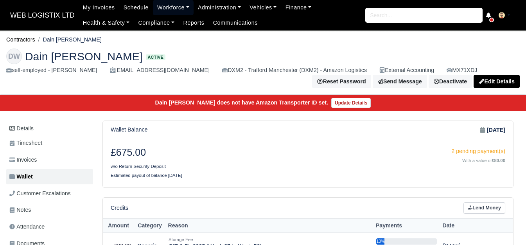
click at [160, 10] on link "Workforce" at bounding box center [173, 7] width 41 height 15
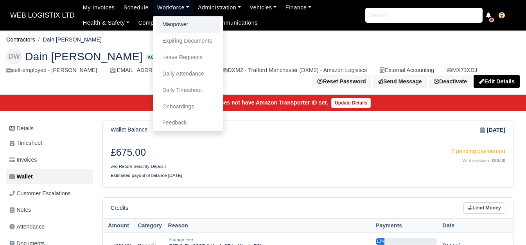
click at [156, 25] on link "Manpower" at bounding box center [187, 24] width 63 height 16
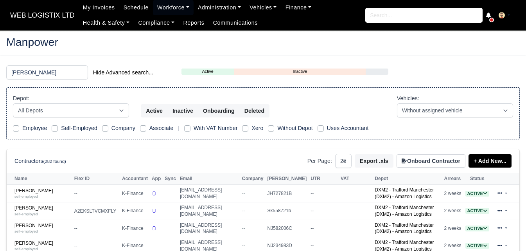
select select "25"
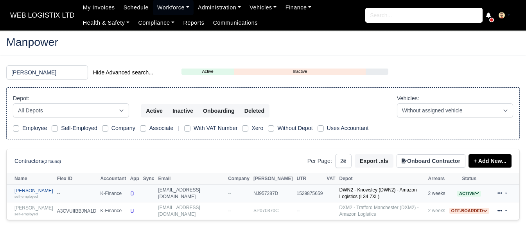
type input "[PERSON_NAME]"
click at [31, 195] on link "[PERSON_NAME] self-employed" at bounding box center [33, 193] width 39 height 11
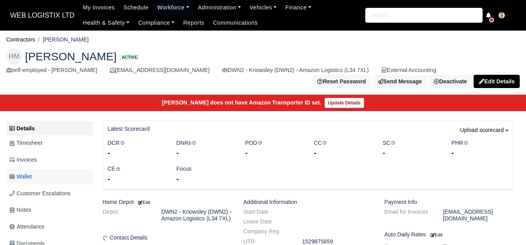
click at [32, 177] on span "Wallet" at bounding box center [20, 176] width 22 height 9
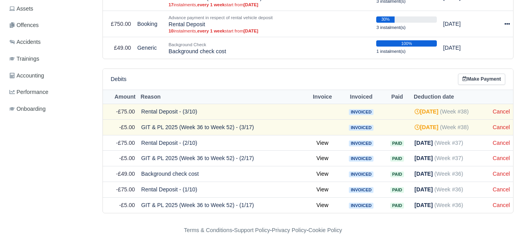
scroll to position [271, 0]
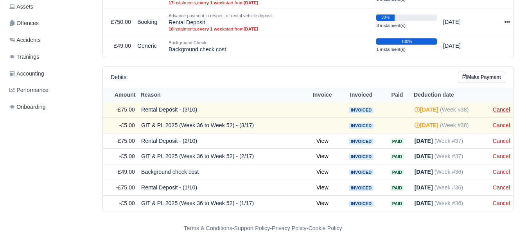
click at [508, 108] on link "Cancel" at bounding box center [501, 109] width 17 height 6
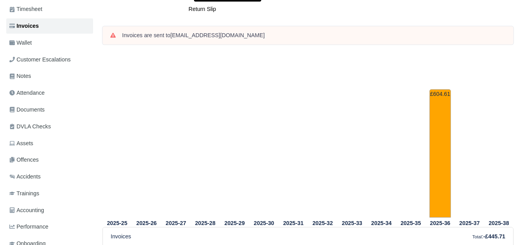
scroll to position [65, 0]
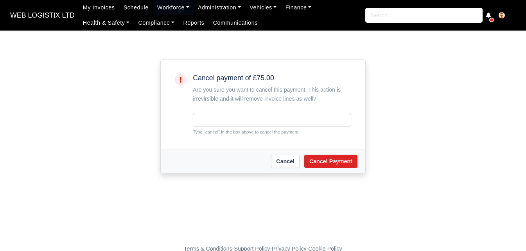
click at [213, 129] on small "Type "cancel" in the box above to cancel the payment." at bounding box center [272, 131] width 158 height 7
copy small "cancel"
click at [210, 124] on input "text" at bounding box center [272, 120] width 158 height 14
paste input "cancel"
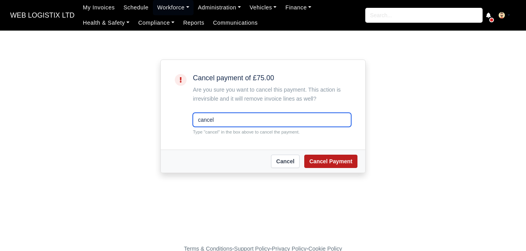
type input "cancel"
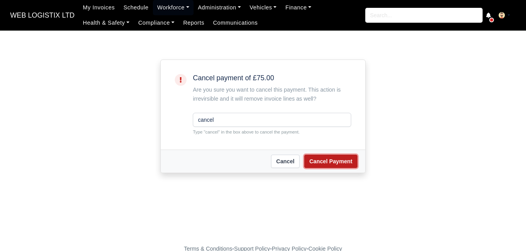
click at [346, 156] on button "Cancel Payment" at bounding box center [330, 160] width 53 height 13
click at [258, 90] on div "Are you sure you want to cancel this payment. This action is irrevirsible and i…" at bounding box center [272, 94] width 158 height 18
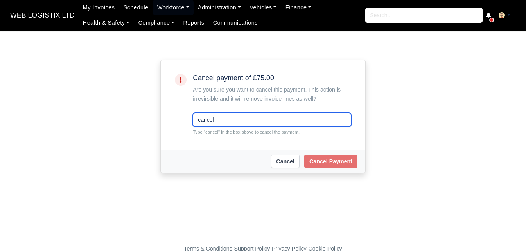
click at [264, 119] on input "cancel" at bounding box center [272, 120] width 158 height 14
click at [310, 98] on div "Are you sure you want to cancel this payment. This action is irrevirsible and i…" at bounding box center [272, 94] width 158 height 18
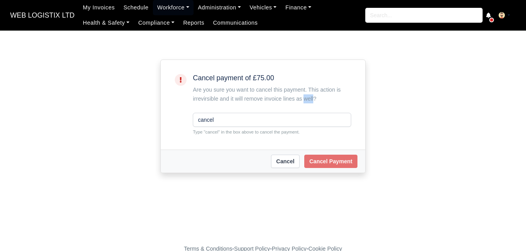
click at [310, 98] on div "Are you sure you want to cancel this payment. This action is irrevirsible and i…" at bounding box center [272, 94] width 158 height 18
click at [293, 122] on input "cancel" at bounding box center [272, 120] width 158 height 14
